Goal: Task Accomplishment & Management: Manage account settings

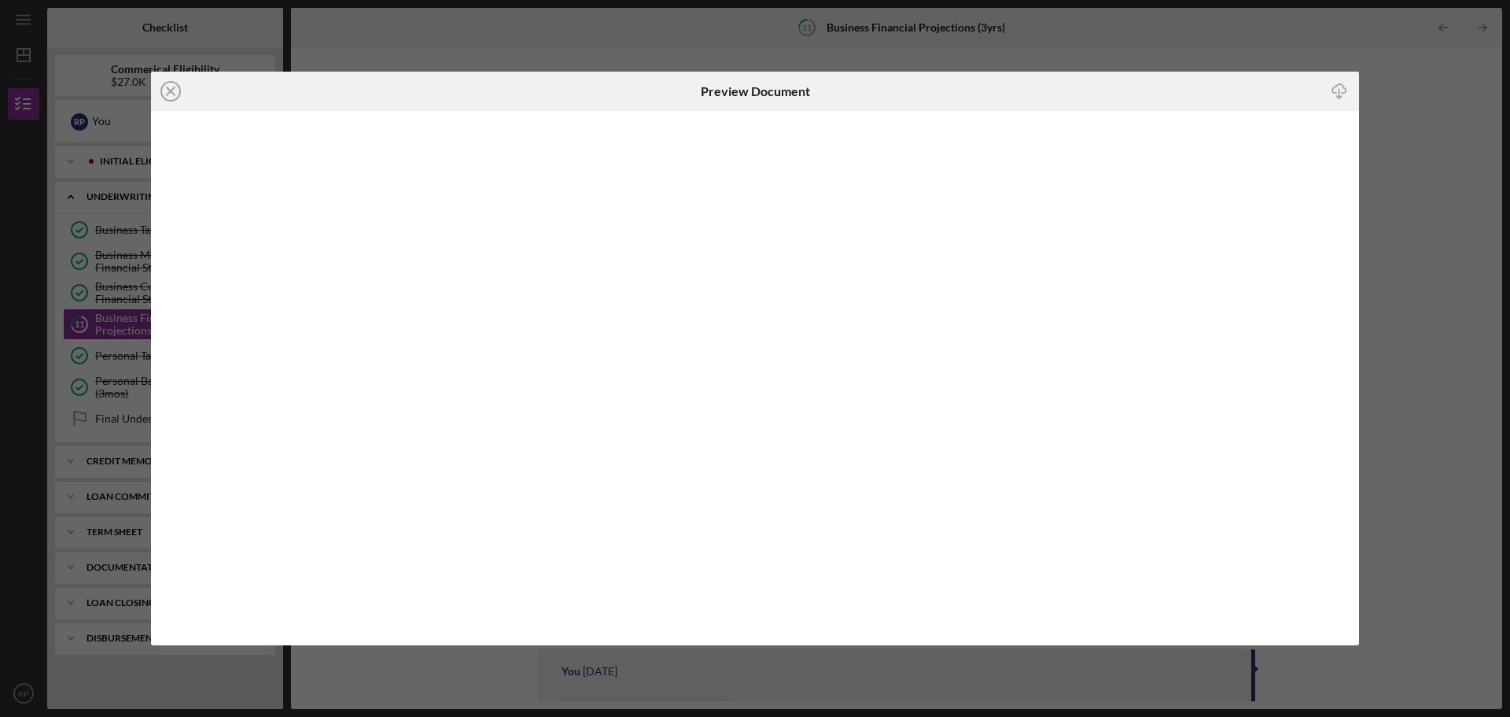
click at [982, 45] on div "Icon/Close Preview Document Icon/Download" at bounding box center [755, 358] width 1510 height 717
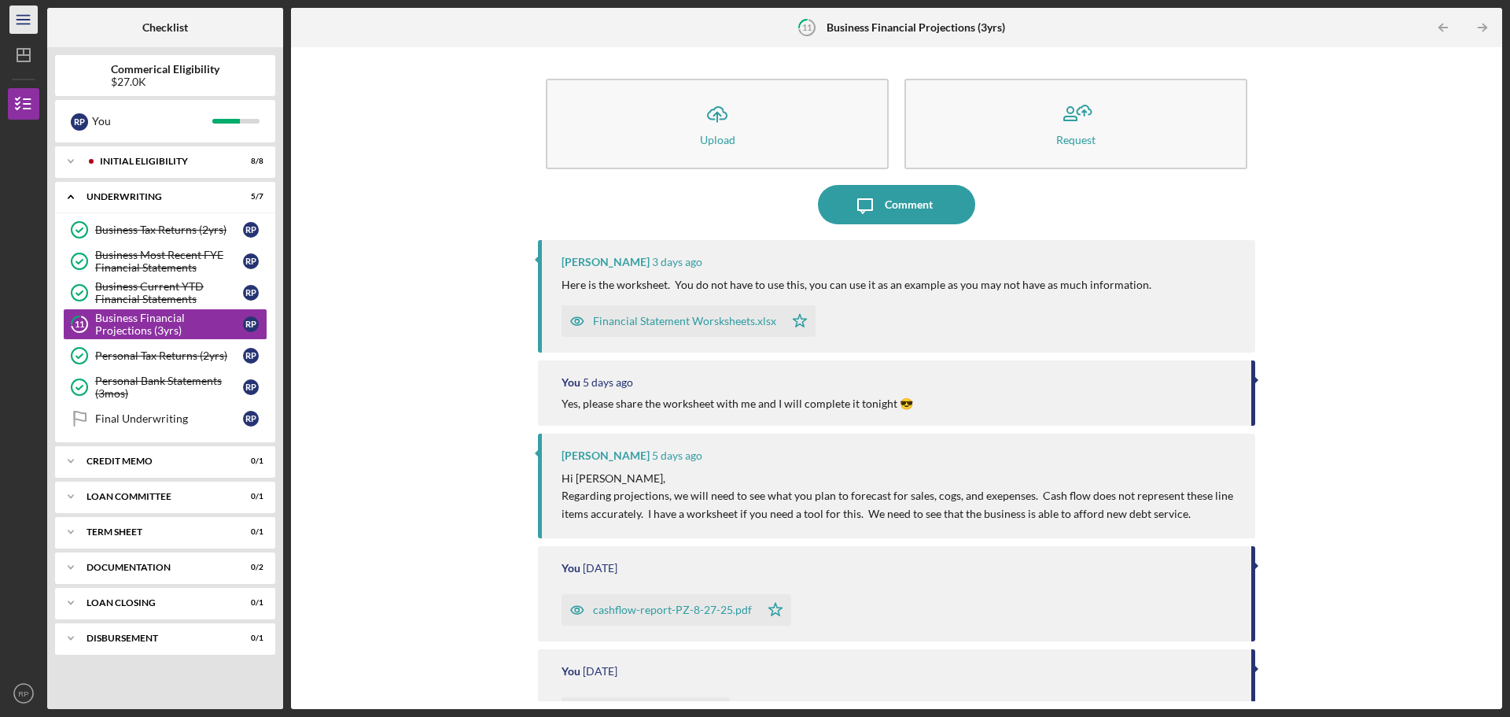
click at [32, 16] on icon "Icon/Menu" at bounding box center [23, 19] width 35 height 35
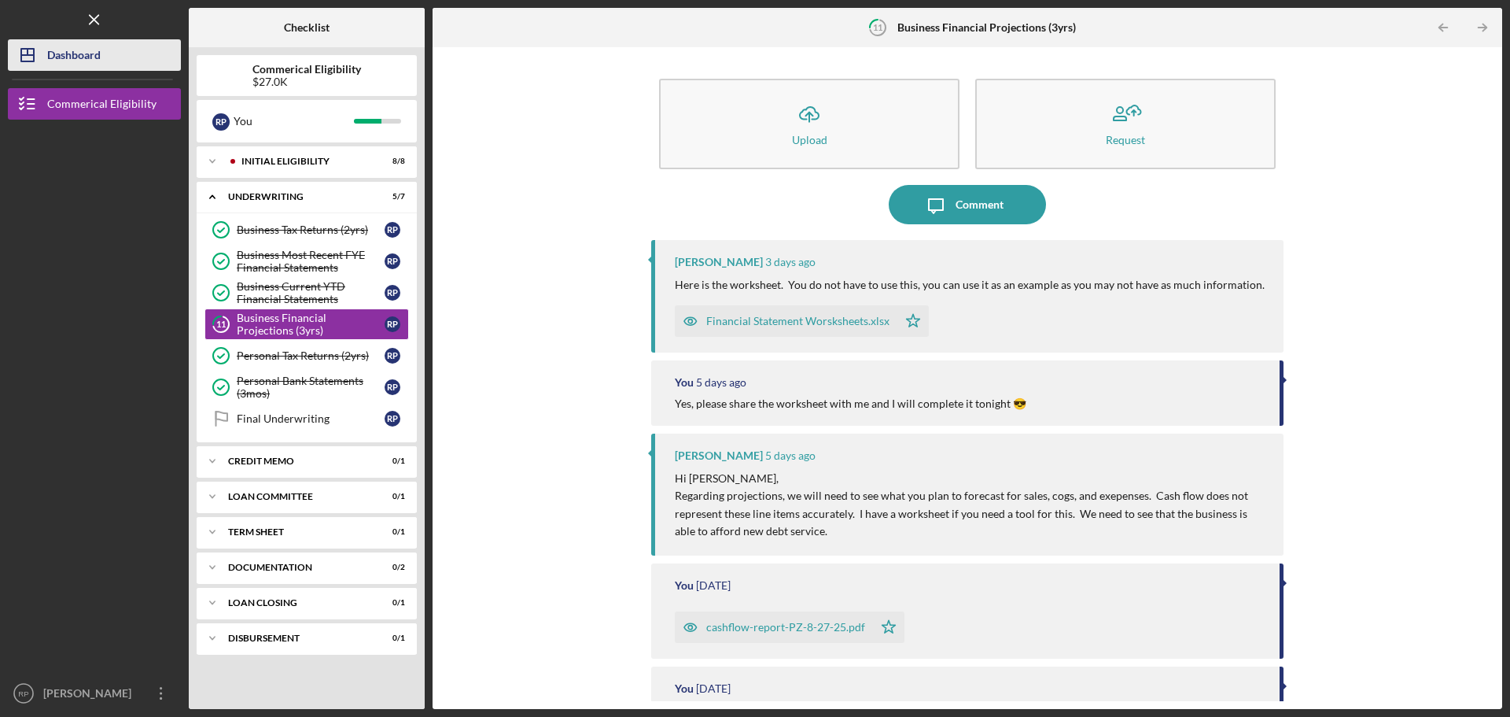
click at [63, 53] on div "Dashboard" at bounding box center [73, 56] width 53 height 35
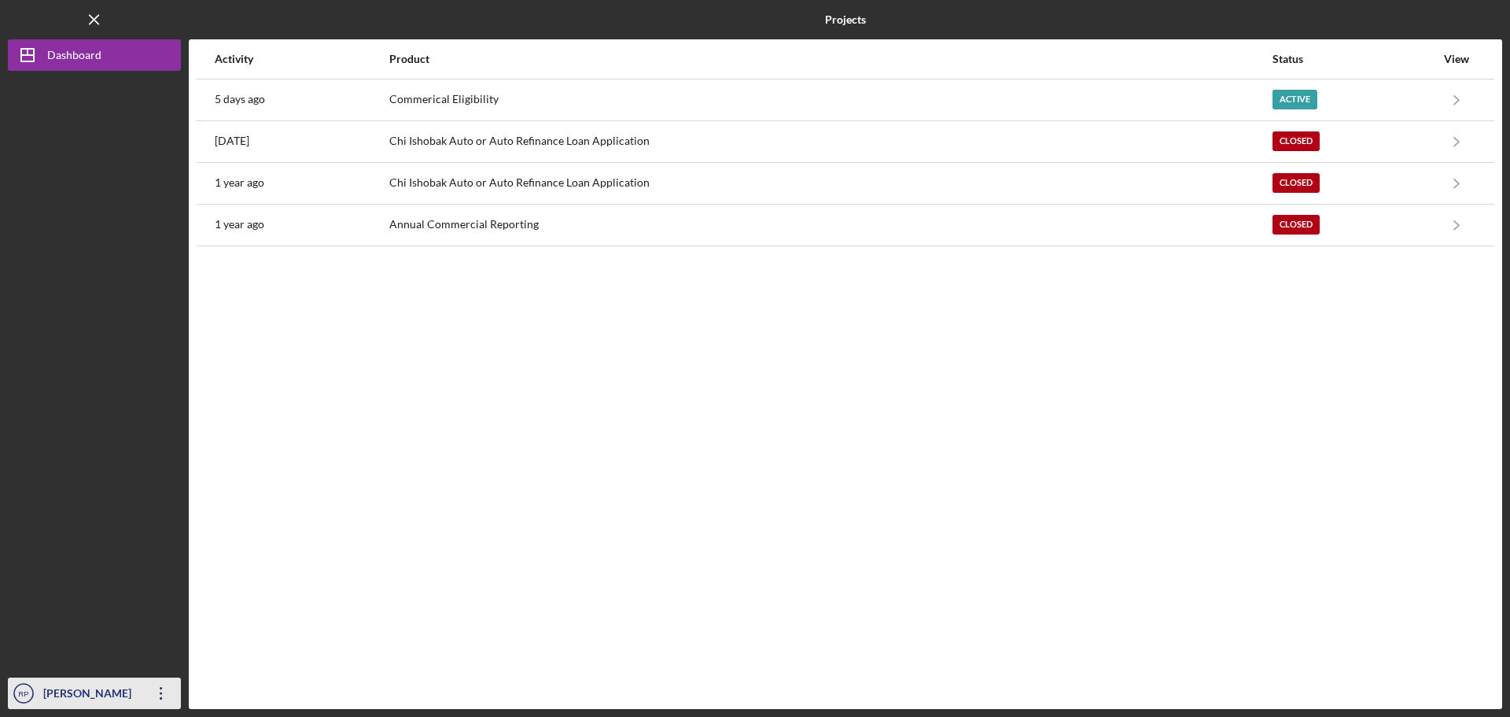
click at [166, 687] on icon "Icon/Overflow" at bounding box center [161, 692] width 39 height 39
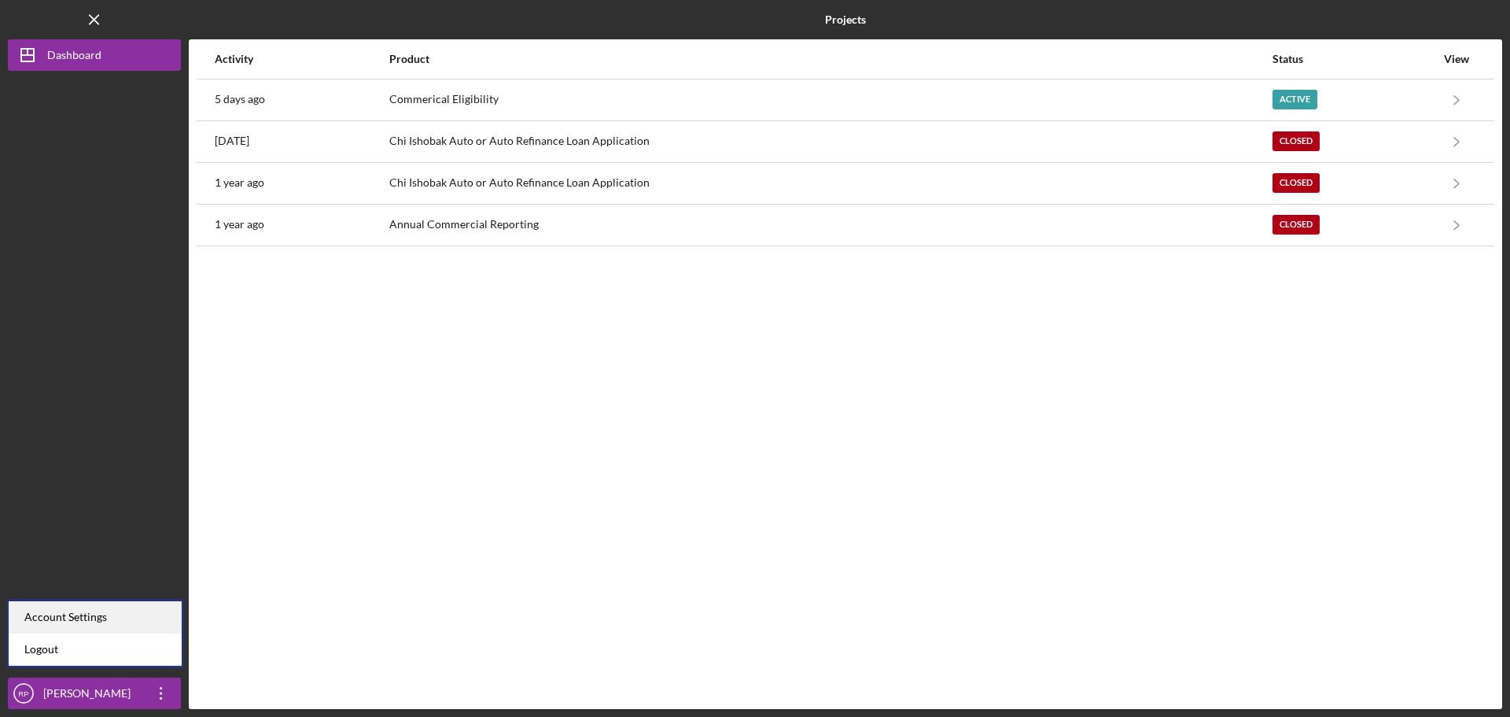
click at [112, 609] on div "Account Settings" at bounding box center [95, 617] width 173 height 32
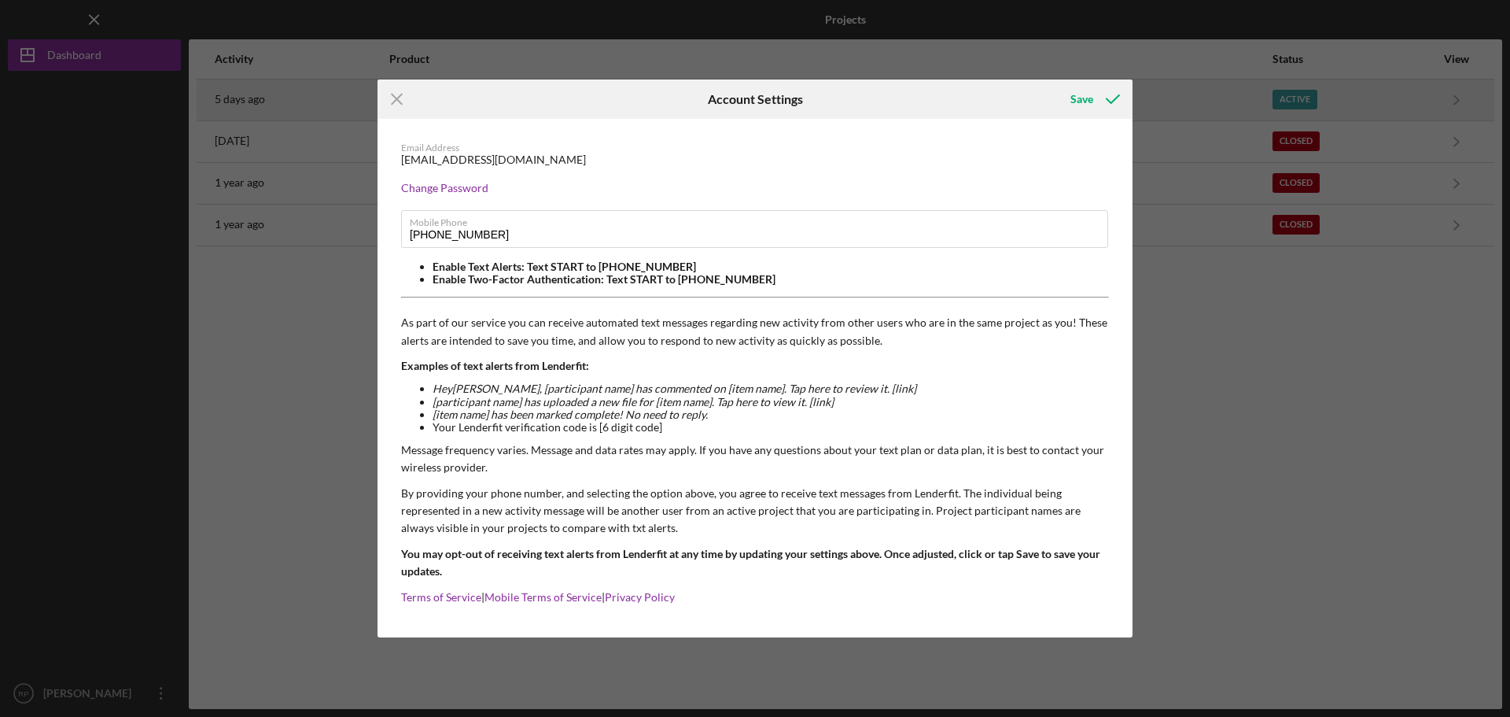
click at [395, 95] on icon "Icon/Menu Close" at bounding box center [397, 98] width 39 height 39
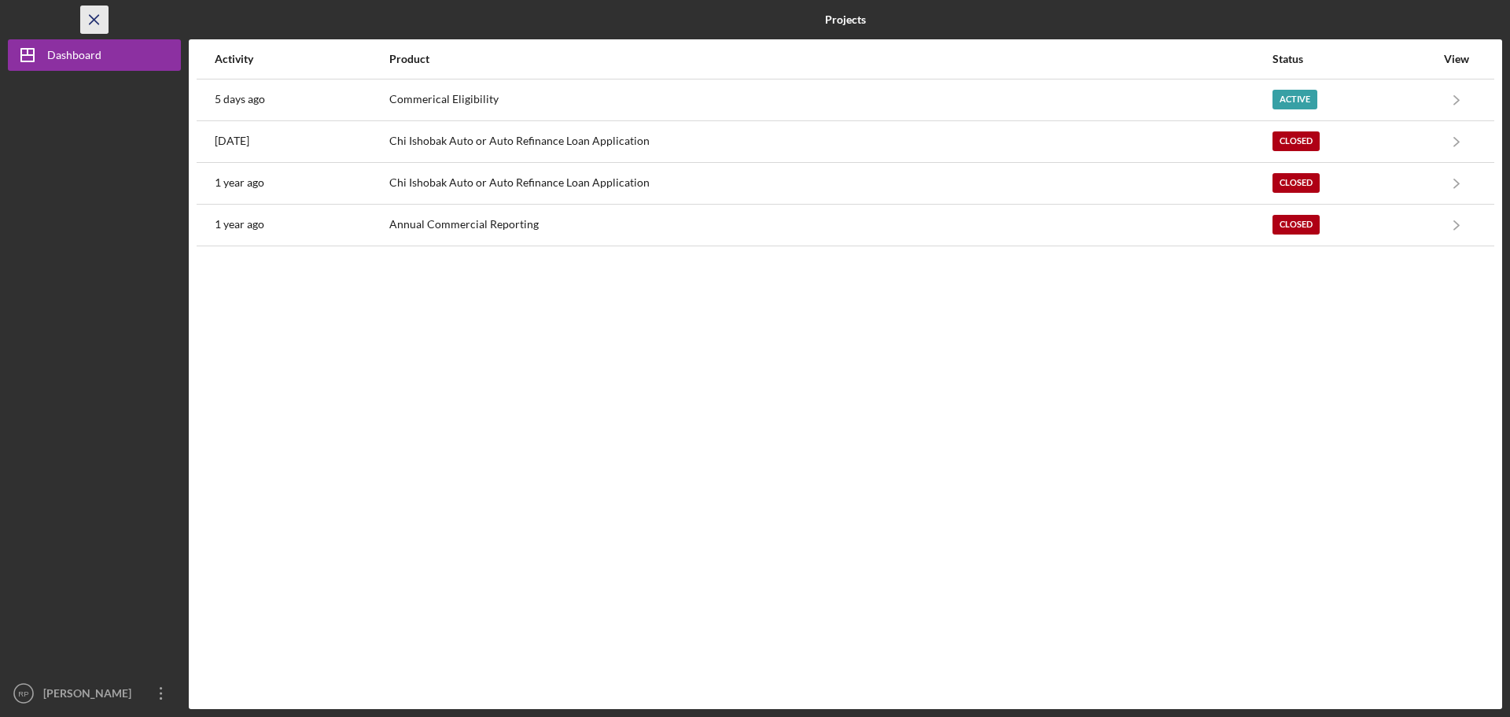
click at [89, 20] on icon "Icon/Menu Close" at bounding box center [94, 19] width 35 height 35
